Goal: Task Accomplishment & Management: Manage account settings

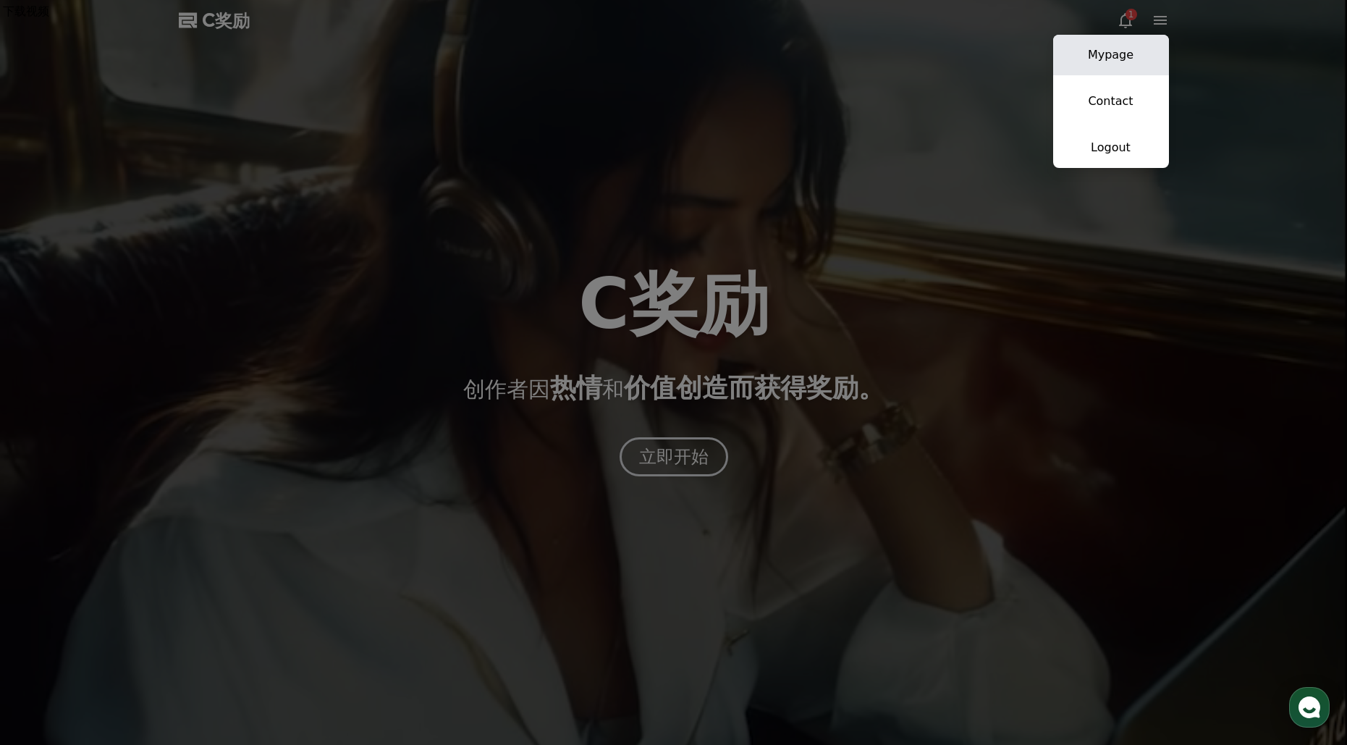
click at [1133, 50] on link "Mypage" at bounding box center [1111, 55] width 116 height 41
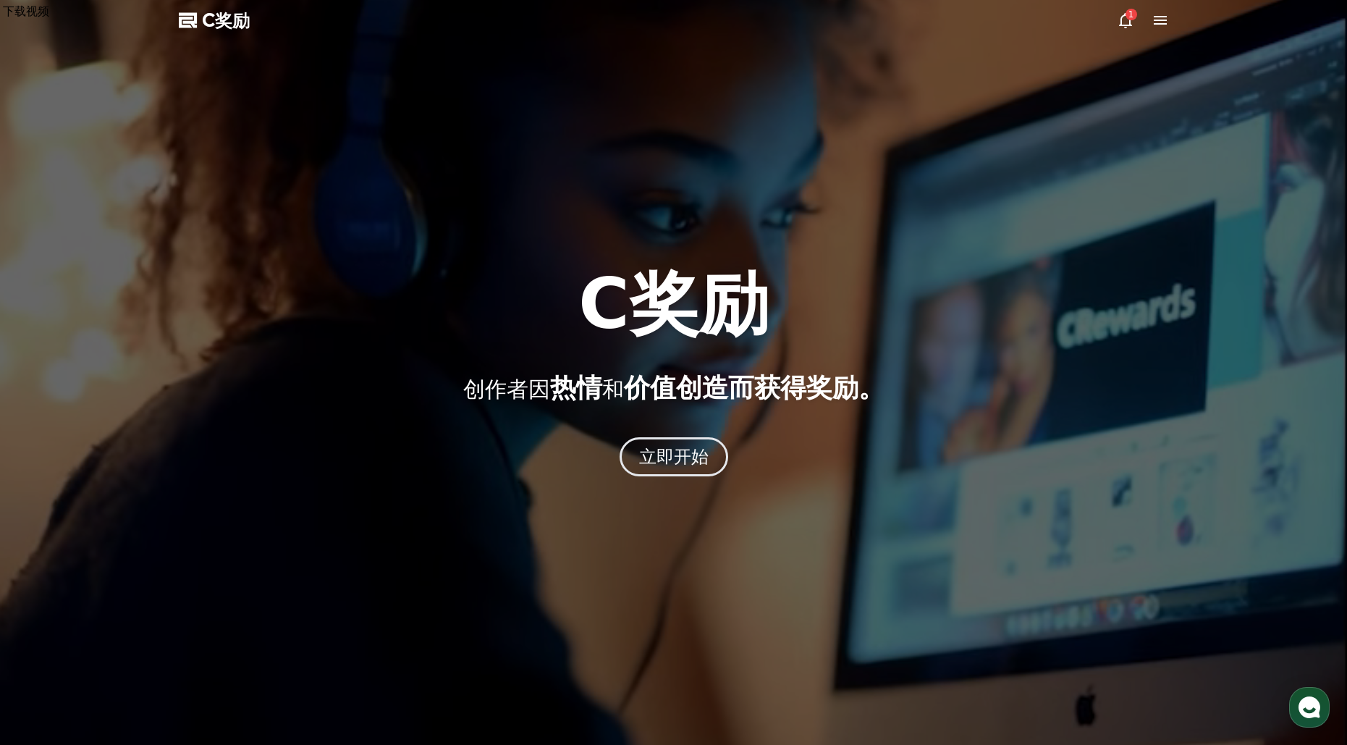
select select "**********"
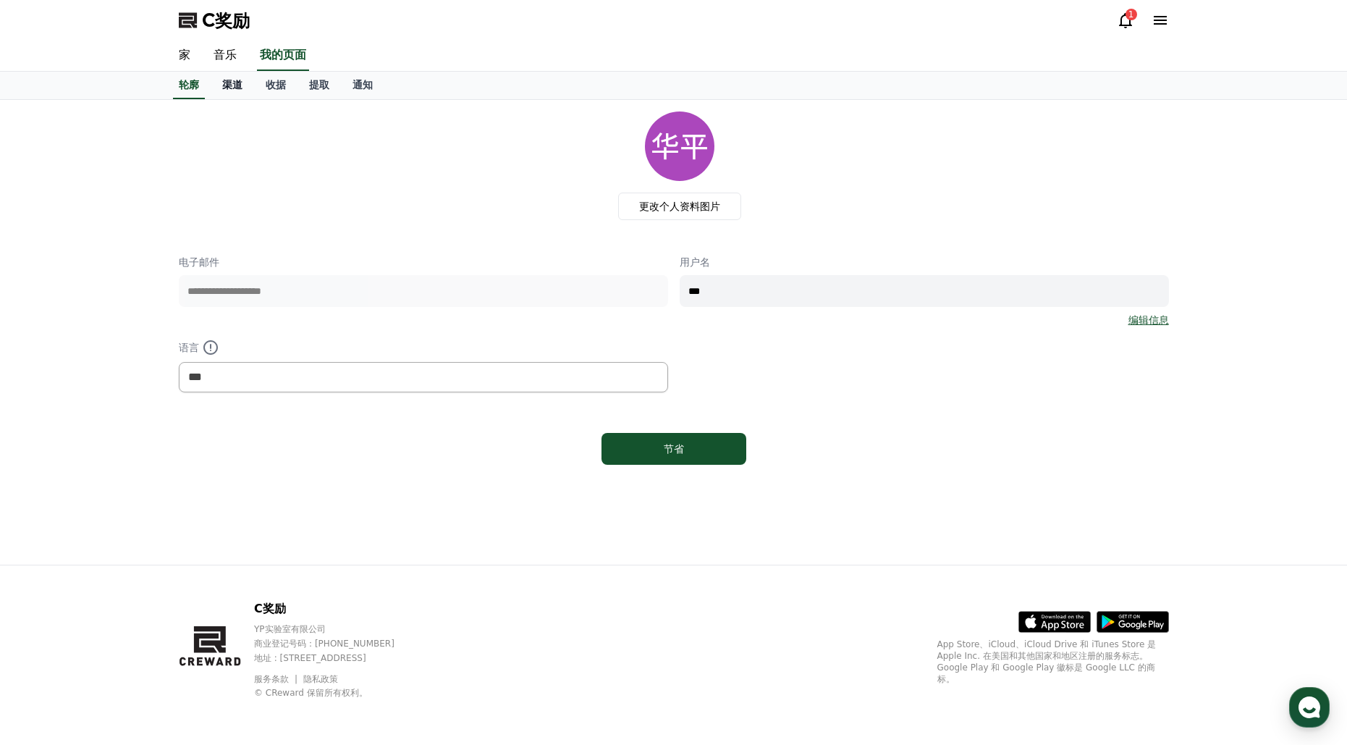
click at [243, 88] on link "渠道" at bounding box center [232, 85] width 43 height 27
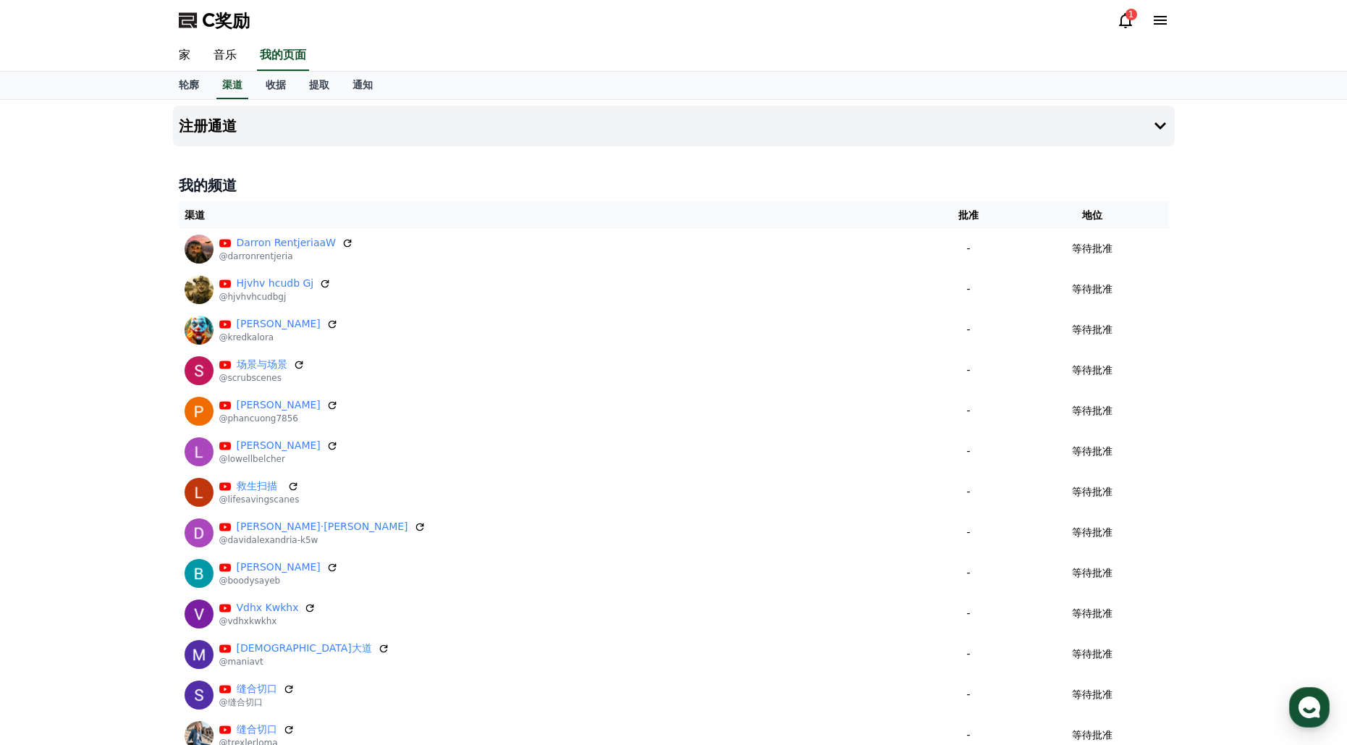
click at [1132, 25] on icon at bounding box center [1125, 20] width 17 height 17
